Goal: Transaction & Acquisition: Register for event/course

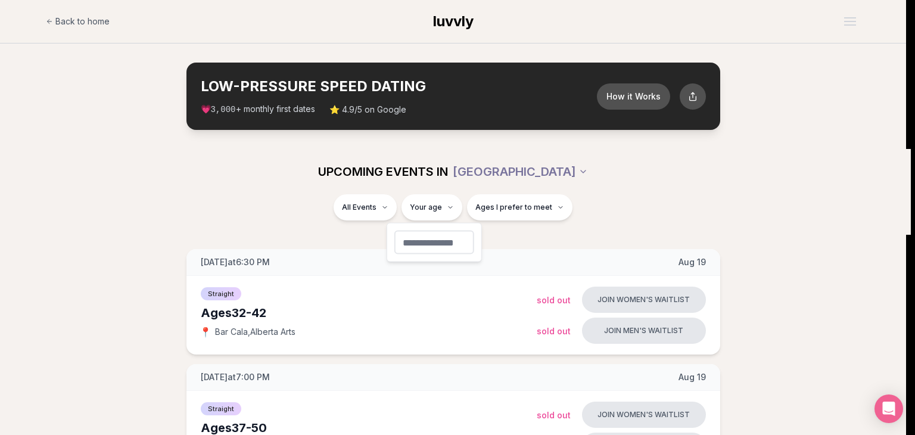
type input "**"
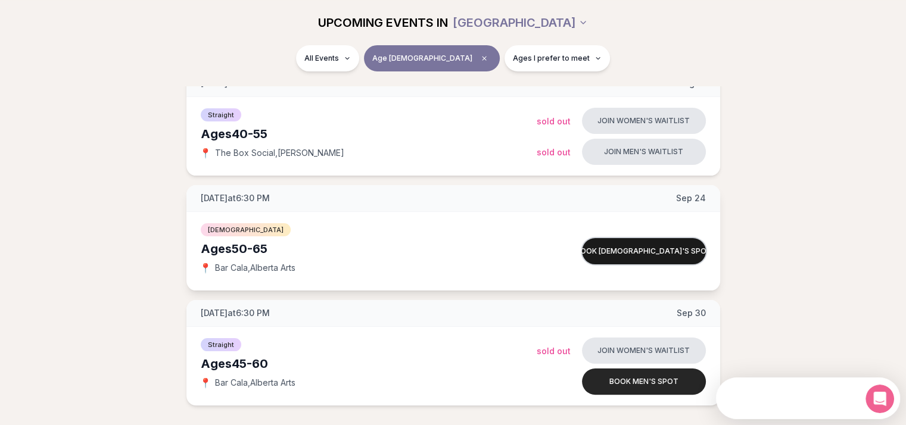
click at [668, 249] on button "Book [DEMOGRAPHIC_DATA]'s spot" at bounding box center [644, 251] width 124 height 26
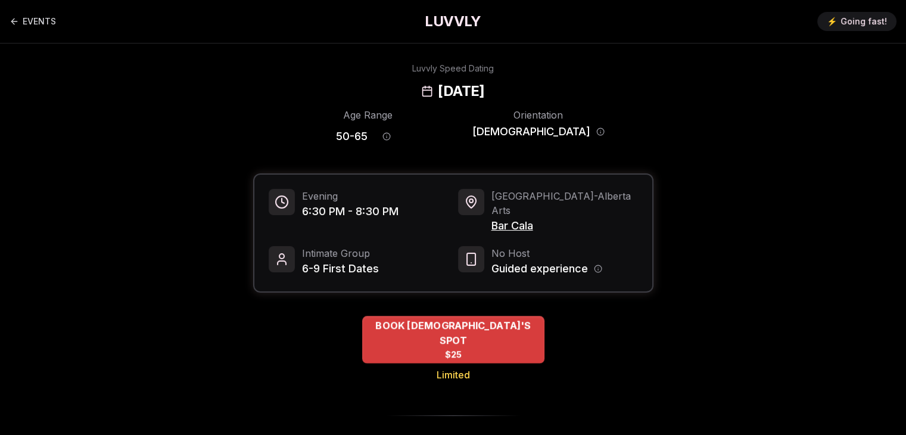
click at [477, 316] on div "BOOK [DEMOGRAPHIC_DATA]'S SPOT $25" at bounding box center [453, 340] width 182 height 48
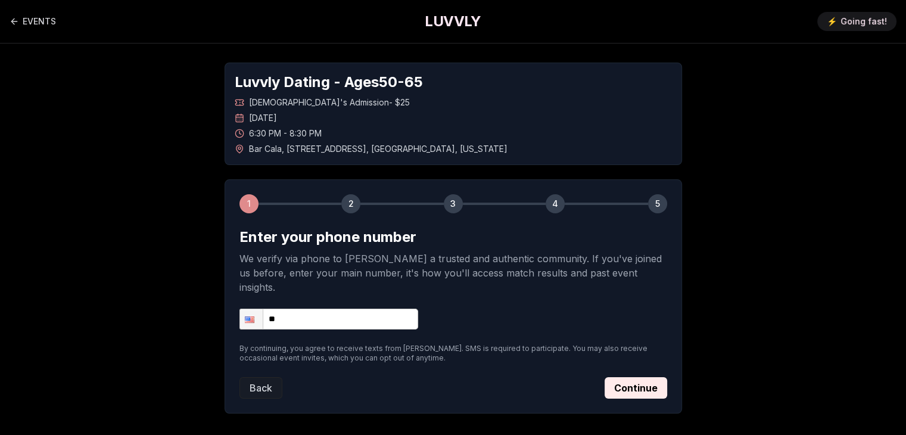
click at [304, 308] on input "**" at bounding box center [328, 318] width 179 height 21
type input "**********"
click at [641, 377] on button "Continue" at bounding box center [635, 387] width 63 height 21
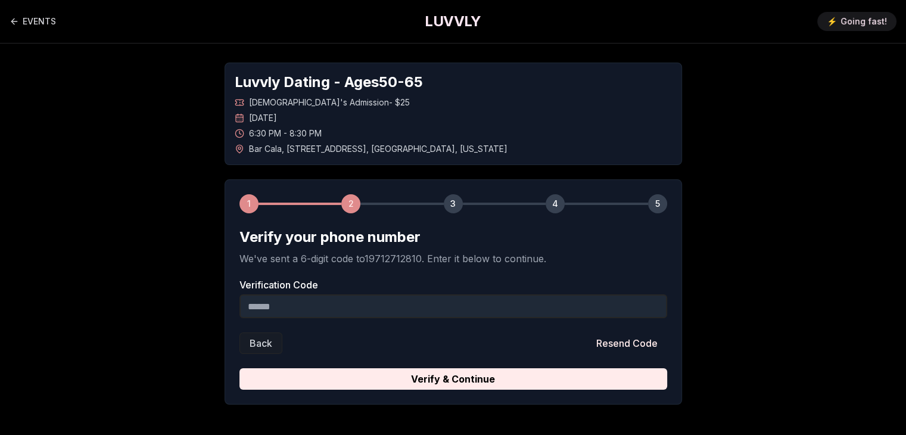
click at [395, 303] on input "Verification Code" at bounding box center [453, 306] width 428 height 24
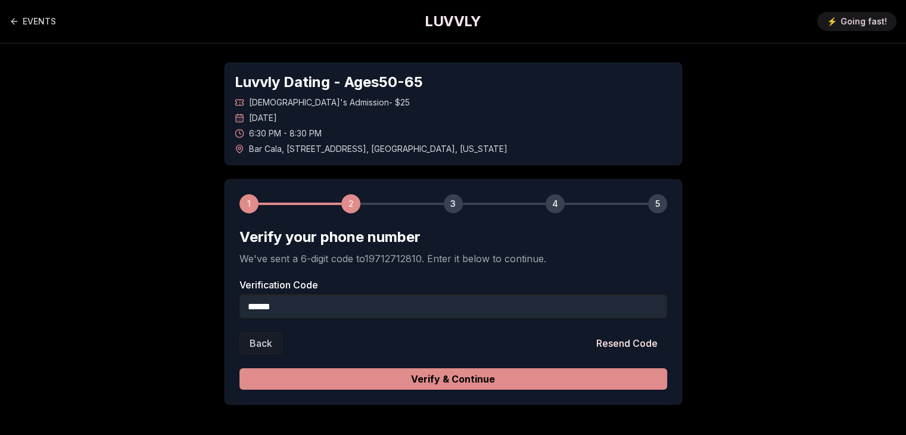
type input "******"
click at [442, 372] on button "Verify & Continue" at bounding box center [453, 378] width 428 height 21
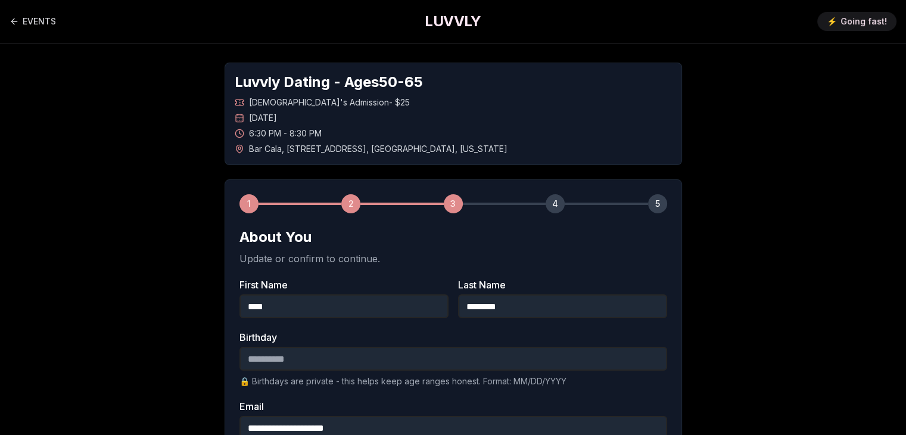
click at [255, 355] on input "Birthday" at bounding box center [453, 359] width 428 height 24
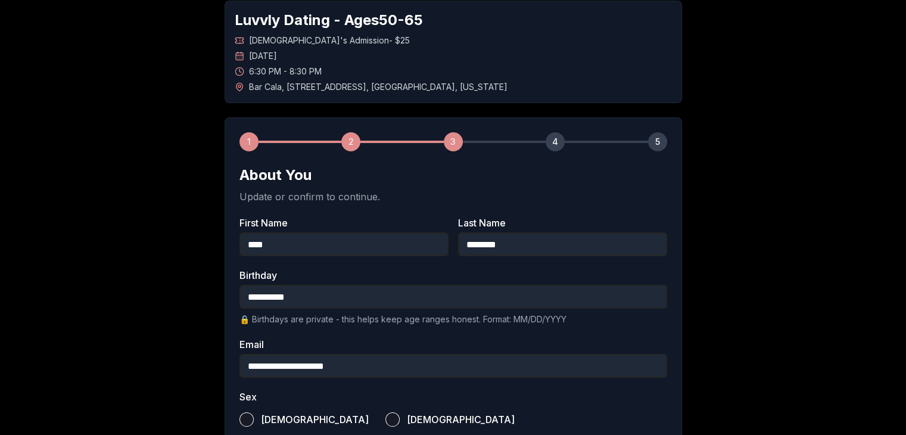
scroll to position [119, 0]
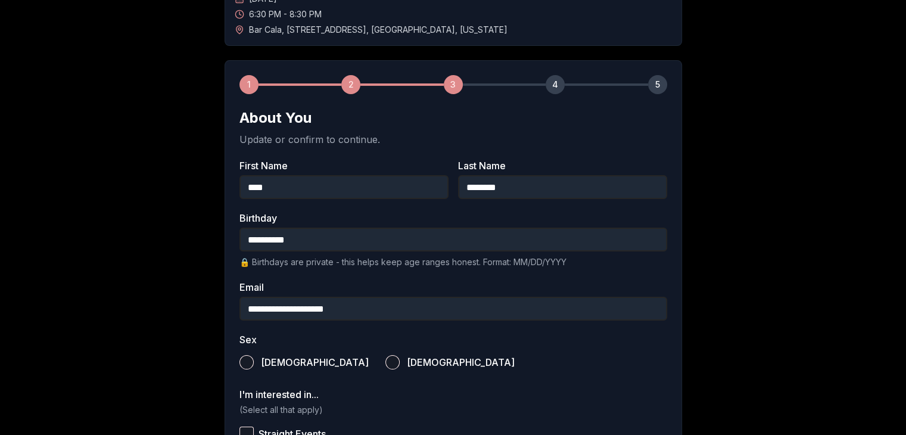
type input "**********"
click at [385, 356] on label "[DEMOGRAPHIC_DATA]" at bounding box center [449, 362] width 129 height 26
click at [385, 356] on button "[DEMOGRAPHIC_DATA]" at bounding box center [392, 362] width 14 height 14
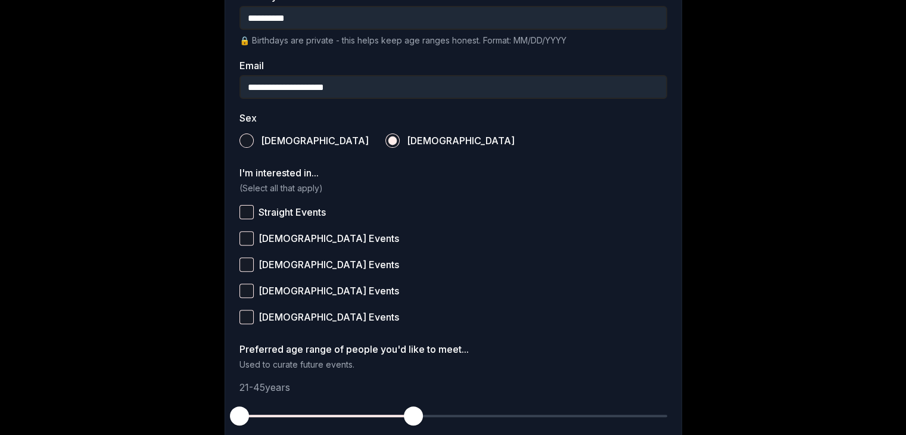
scroll to position [357, 0]
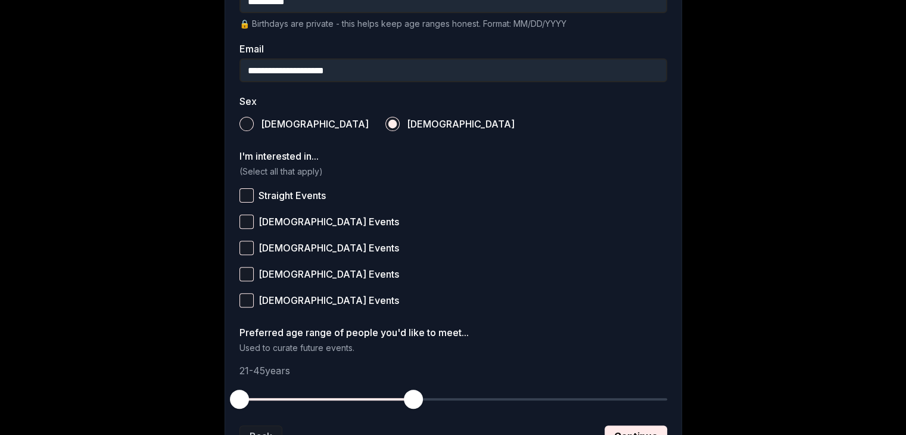
click at [245, 222] on button "[DEMOGRAPHIC_DATA] Events" at bounding box center [246, 221] width 14 height 14
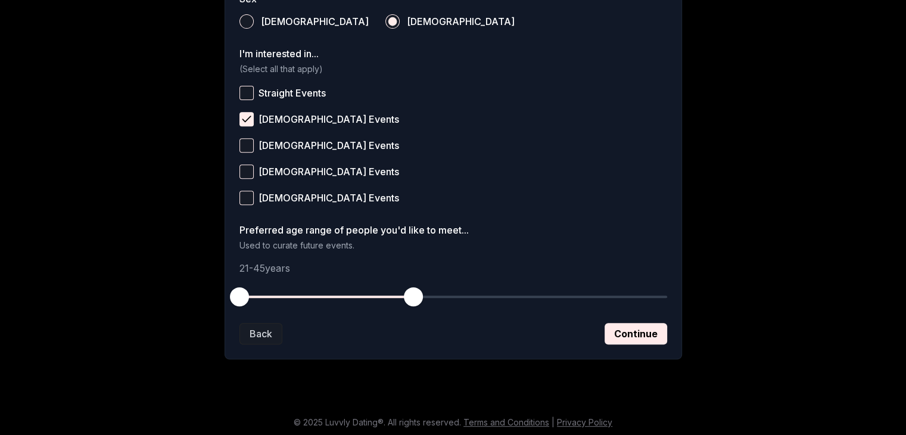
scroll to position [462, 0]
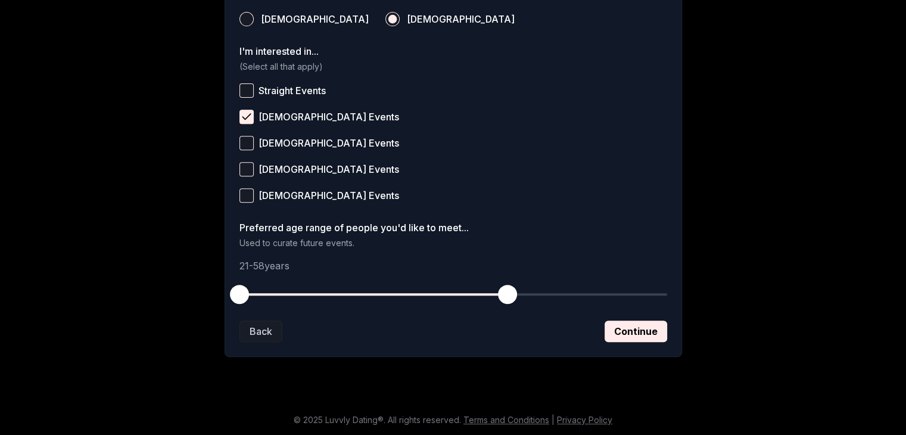
drag, startPoint x: 411, startPoint y: 293, endPoint x: 510, endPoint y: 286, distance: 98.5
click at [510, 286] on span "button" at bounding box center [507, 294] width 19 height 19
drag, startPoint x: 252, startPoint y: 281, endPoint x: 448, endPoint y: 287, distance: 196.0
click at [448, 287] on span "button" at bounding box center [448, 294] width 19 height 19
drag, startPoint x: 500, startPoint y: 289, endPoint x: 509, endPoint y: 289, distance: 8.3
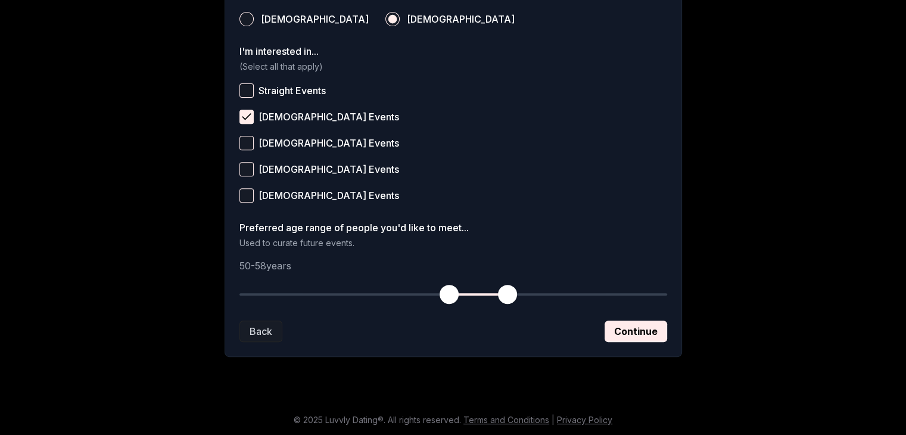
click at [509, 289] on span "button" at bounding box center [507, 294] width 19 height 19
drag, startPoint x: 444, startPoint y: 286, endPoint x: 457, endPoint y: 285, distance: 13.1
click at [457, 285] on span "button" at bounding box center [456, 294] width 19 height 19
drag, startPoint x: 503, startPoint y: 293, endPoint x: 512, endPoint y: 293, distance: 9.5
click at [512, 293] on span "button" at bounding box center [514, 294] width 19 height 19
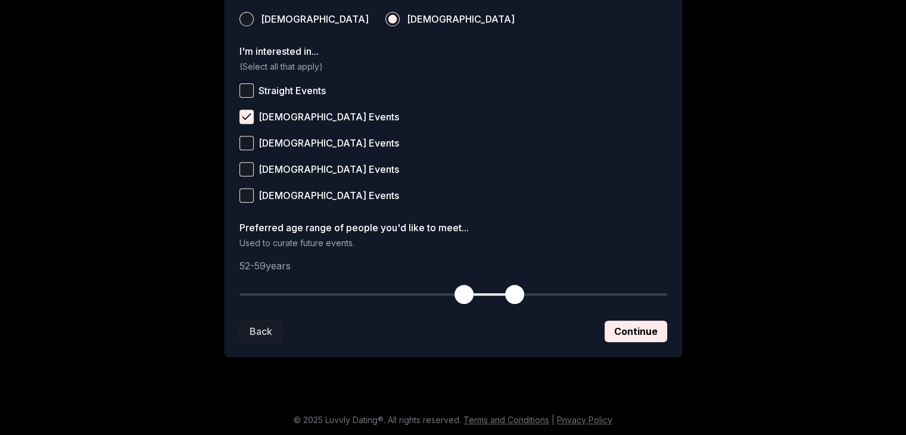
click at [464, 285] on span "button" at bounding box center [463, 294] width 19 height 19
click at [629, 329] on button "Continue" at bounding box center [635, 330] width 63 height 21
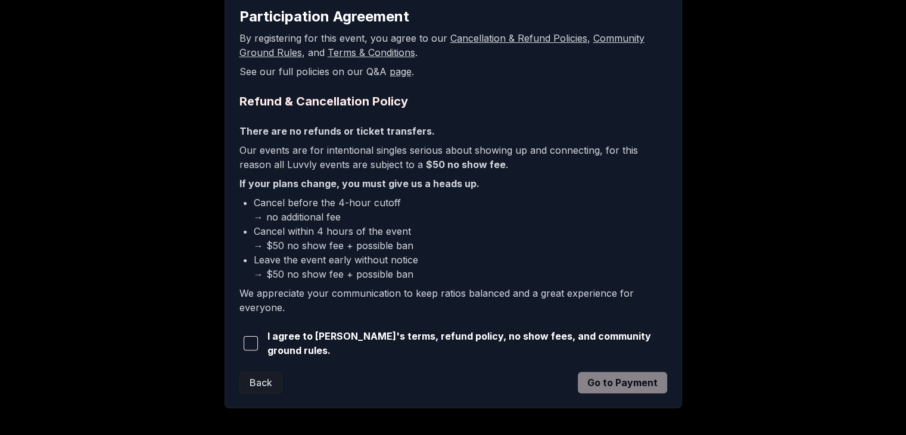
scroll to position [238, 0]
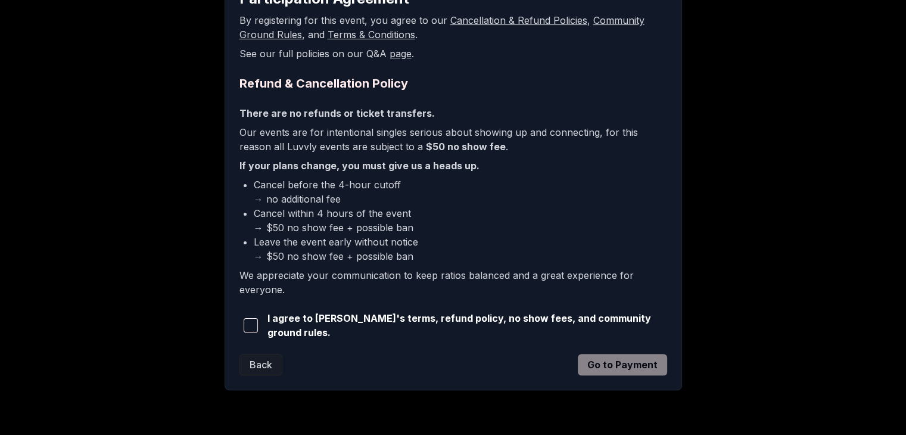
click at [257, 323] on span "button" at bounding box center [251, 325] width 14 height 14
click at [631, 361] on button "Go to Payment" at bounding box center [622, 364] width 89 height 21
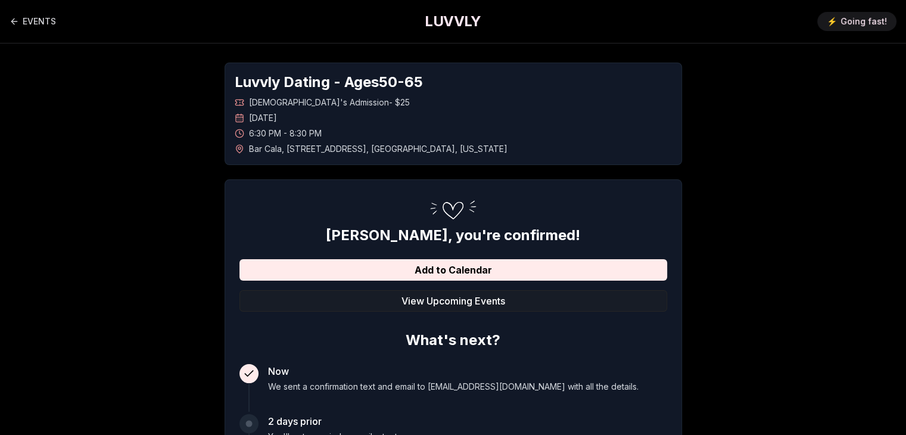
click at [431, 18] on h1 "LUVVLY" at bounding box center [453, 21] width 56 height 19
click at [453, 16] on h1 "LUVVLY" at bounding box center [453, 21] width 56 height 19
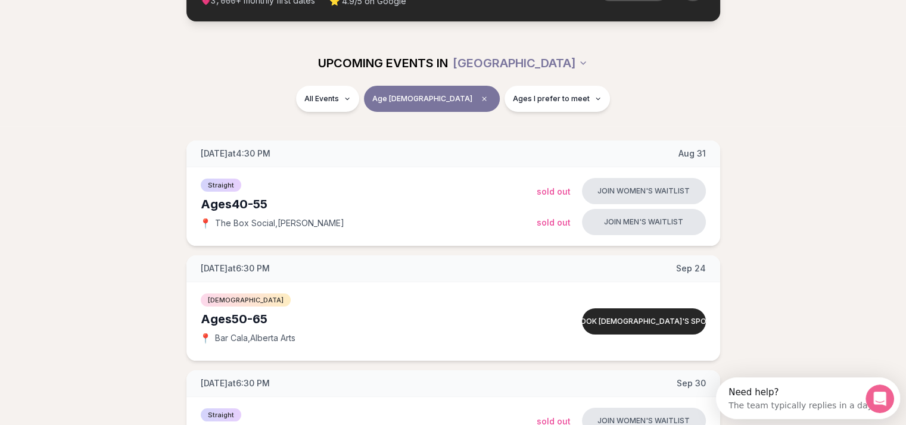
scroll to position [60, 0]
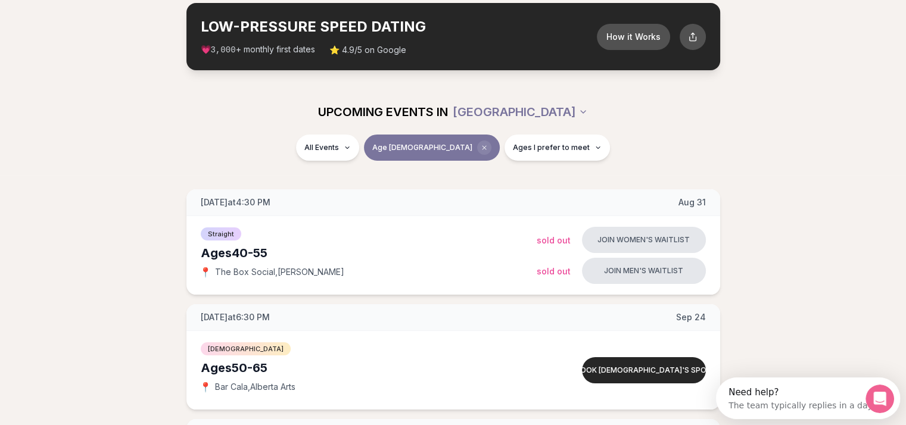
click at [481, 145] on icon "Clear age" at bounding box center [484, 147] width 7 height 7
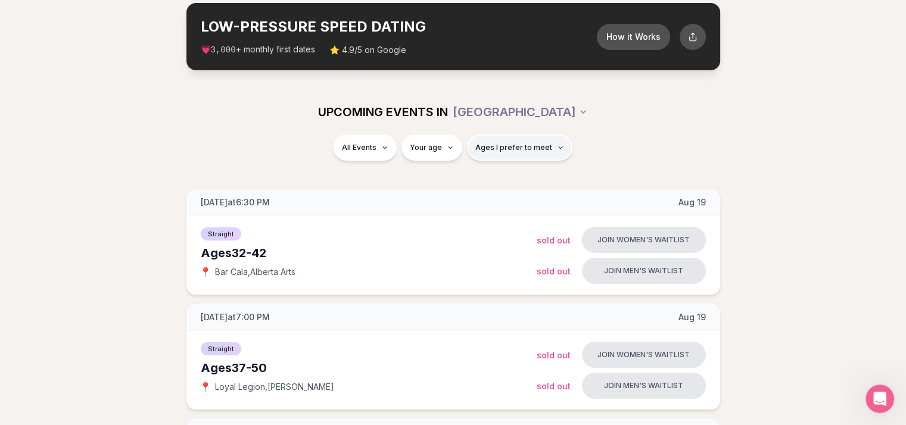
click at [528, 145] on span "Ages I prefer to meet" at bounding box center [513, 148] width 77 height 10
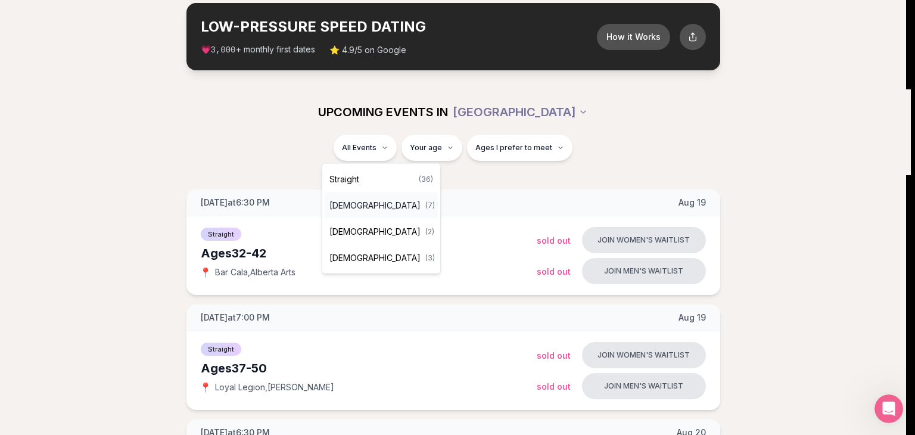
click at [377, 205] on span "[DEMOGRAPHIC_DATA]" at bounding box center [374, 205] width 91 height 12
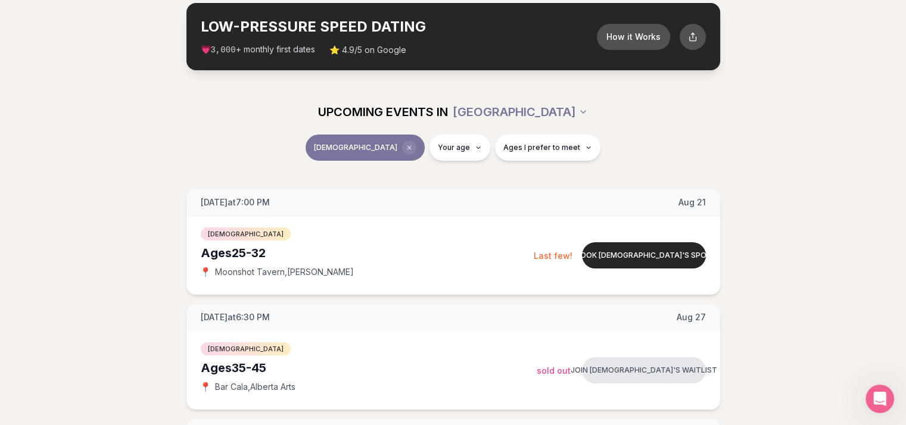
click at [402, 144] on span "Clear event type filter" at bounding box center [409, 148] width 14 height 14
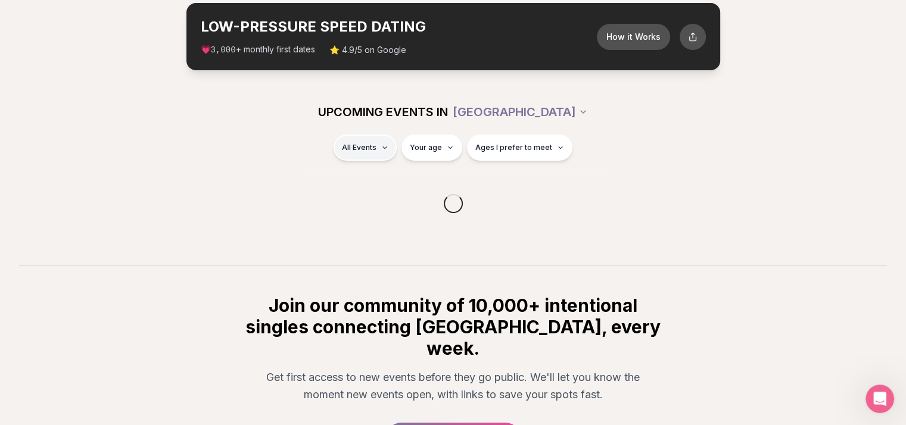
click at [390, 148] on html "Back to home luvvly LOW-PRESSURE SPEED DATING How it Works 💗 3,000 + monthly fi…" at bounding box center [453, 251] width 906 height 623
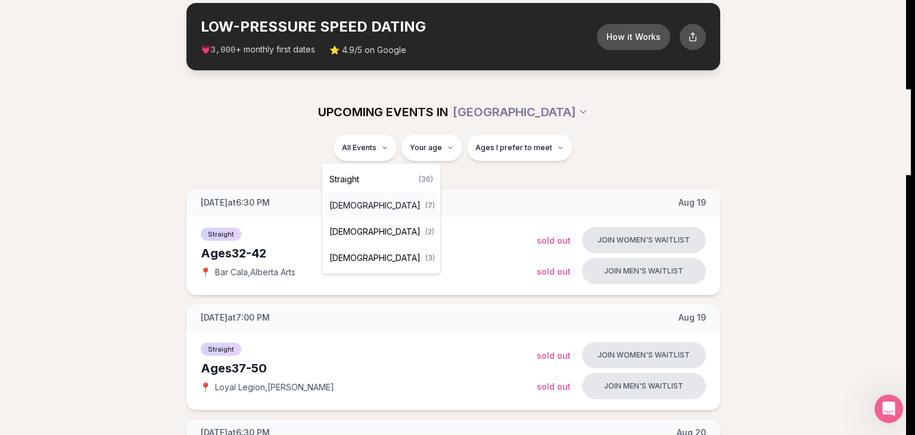
click at [369, 208] on span "[DEMOGRAPHIC_DATA]" at bounding box center [374, 205] width 91 height 12
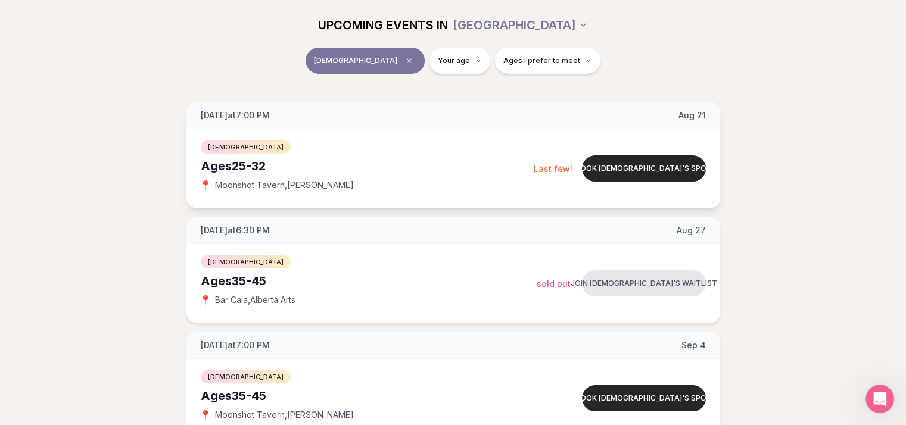
scroll to position [119, 0]
